Goal: Information Seeking & Learning: Learn about a topic

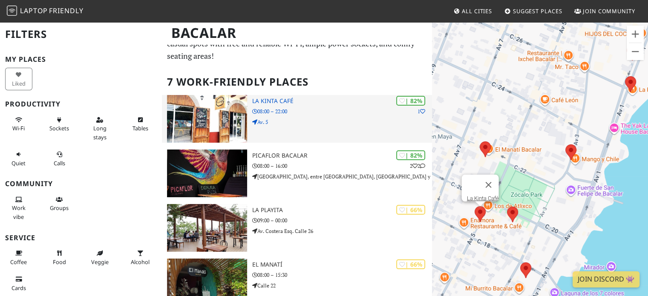
scroll to position [31, 0]
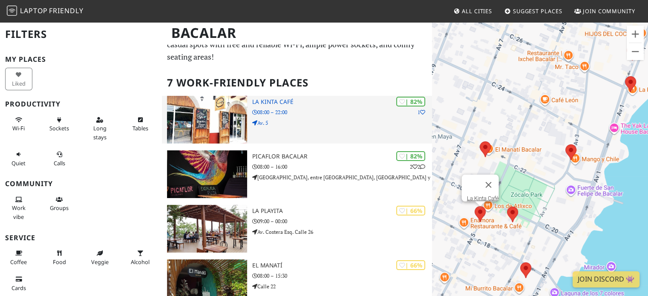
click at [323, 119] on p "Av. 5" at bounding box center [342, 123] width 180 height 8
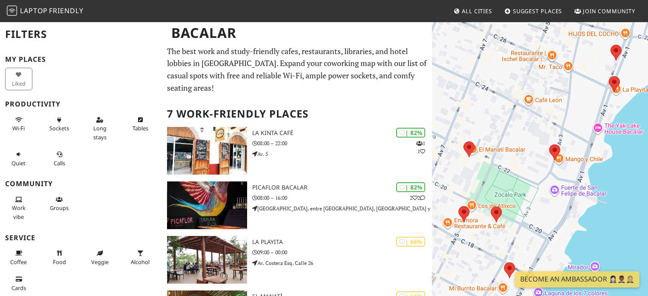
scroll to position [31, 0]
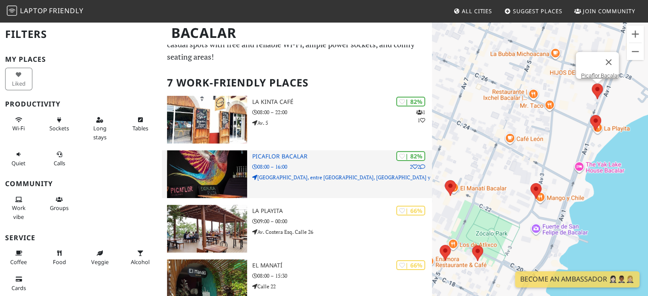
click at [338, 163] on p "08:00 – 16:00" at bounding box center [342, 167] width 180 height 8
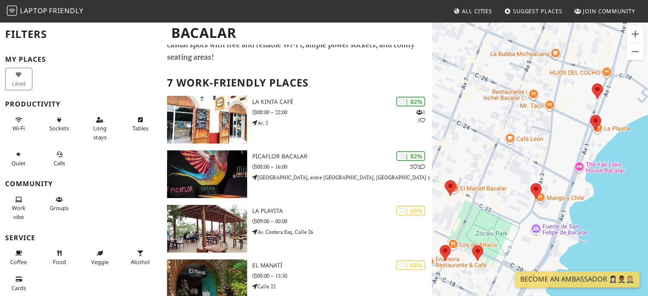
click at [472, 6] on link "All Cities" at bounding box center [473, 10] width 46 height 15
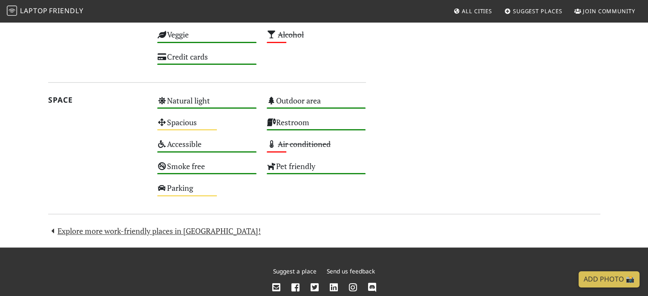
scroll to position [652, 0]
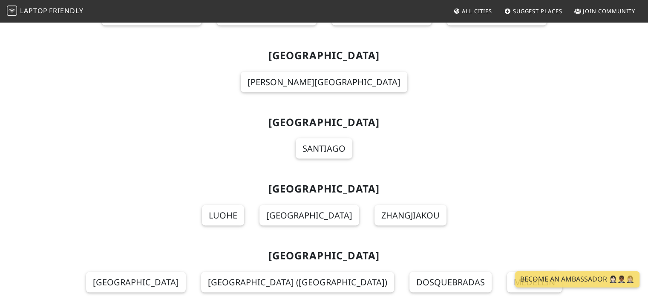
scroll to position [5255, 0]
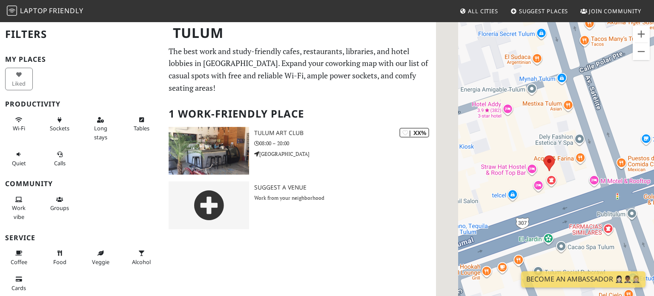
drag, startPoint x: 467, startPoint y: 66, endPoint x: 531, endPoint y: 146, distance: 102.8
click at [531, 146] on div at bounding box center [545, 169] width 218 height 296
